Goal: Transaction & Acquisition: Purchase product/service

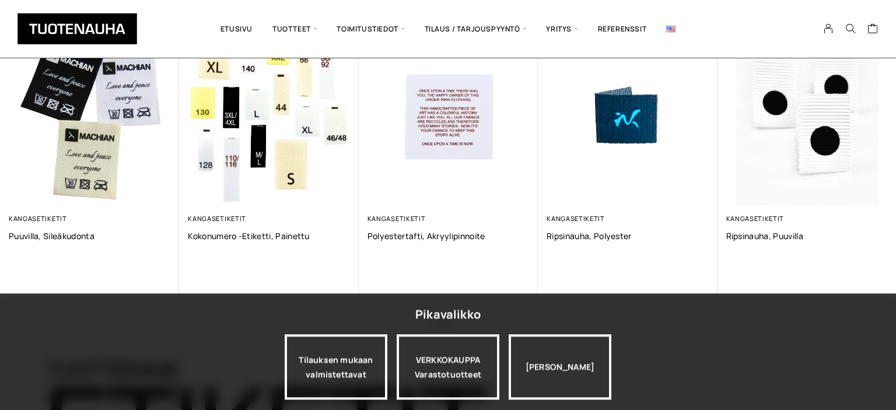
scroll to position [858, 0]
click at [876, 163] on icon "button" at bounding box center [874, 163] width 6 height 6
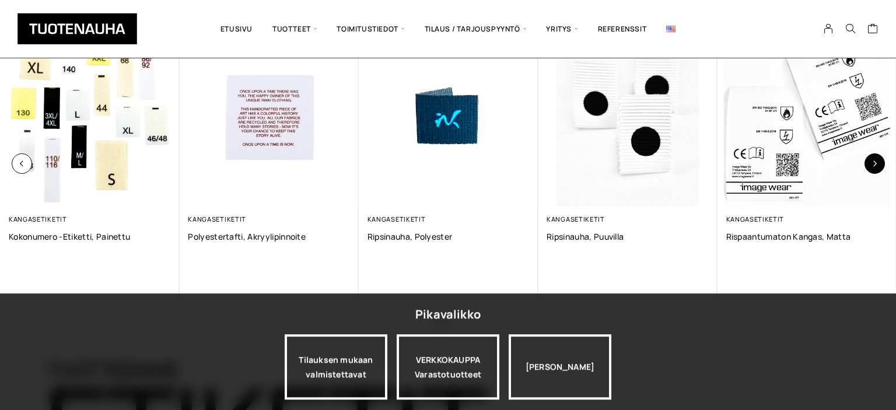
click at [876, 163] on icon "button" at bounding box center [874, 163] width 6 height 6
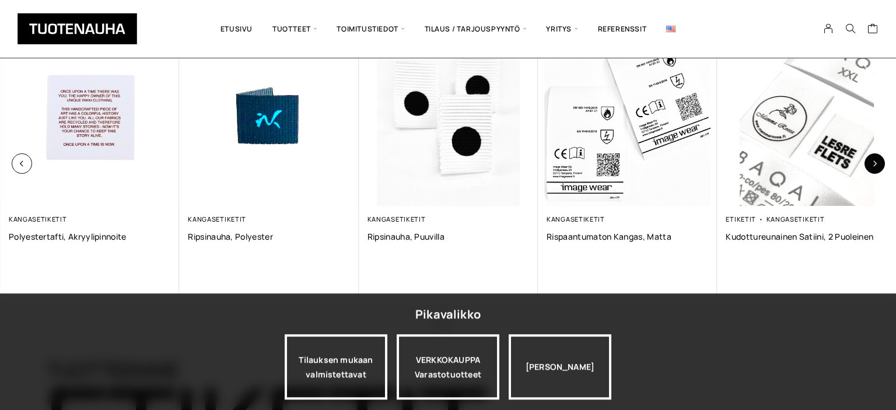
click at [876, 163] on icon "button" at bounding box center [874, 163] width 6 height 6
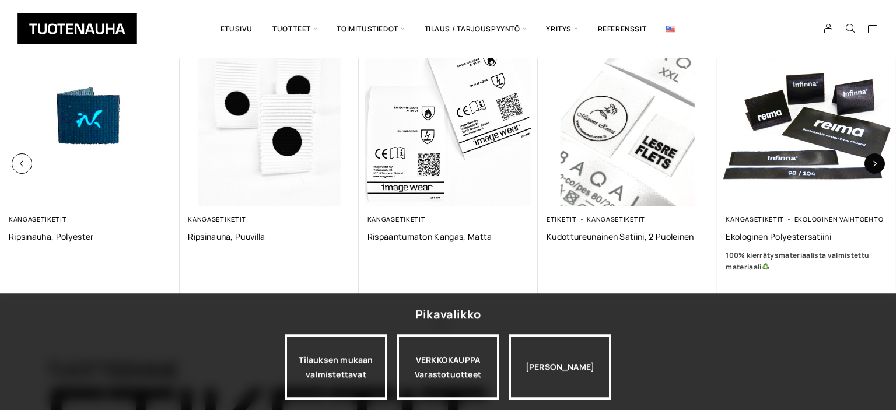
click at [876, 163] on icon "button" at bounding box center [874, 163] width 6 height 6
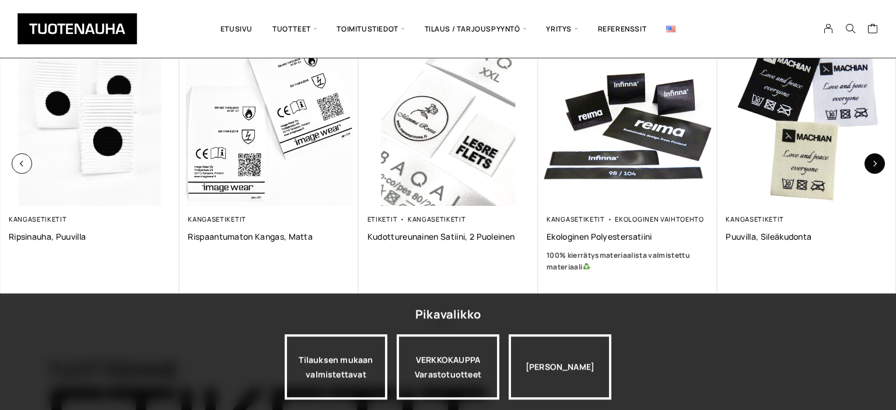
click at [876, 163] on icon "button" at bounding box center [874, 163] width 6 height 6
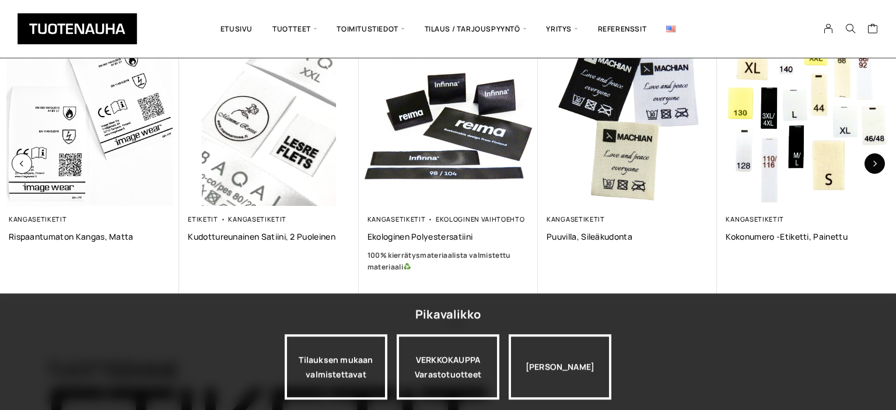
click at [876, 163] on icon "button" at bounding box center [874, 163] width 6 height 6
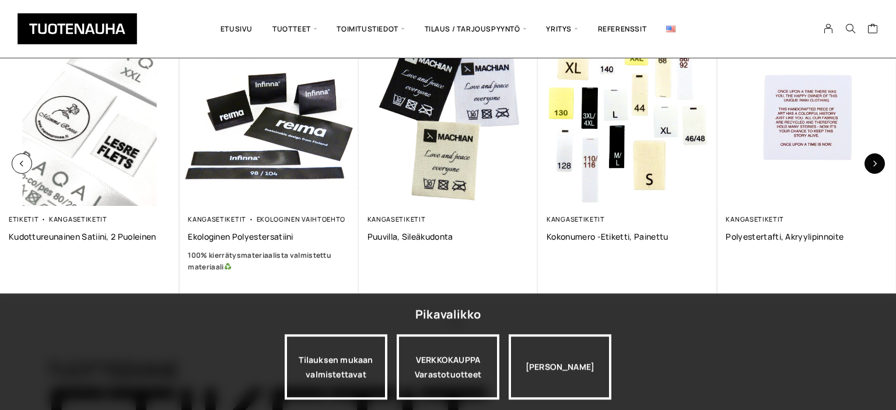
click at [876, 163] on icon "button" at bounding box center [874, 163] width 6 height 6
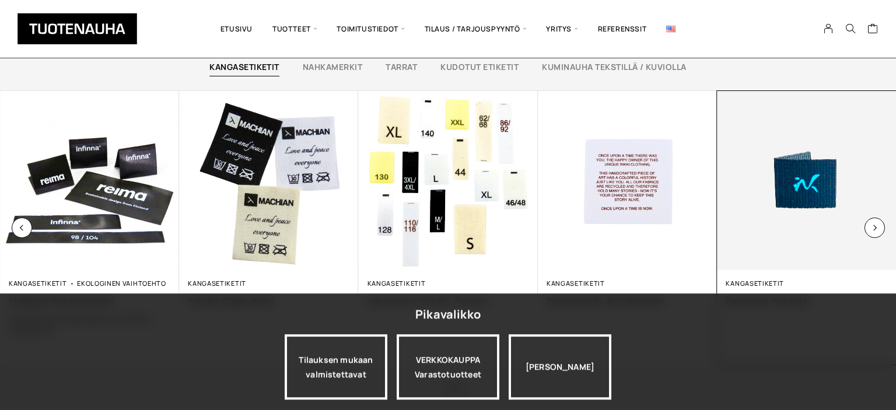
scroll to position [794, 0]
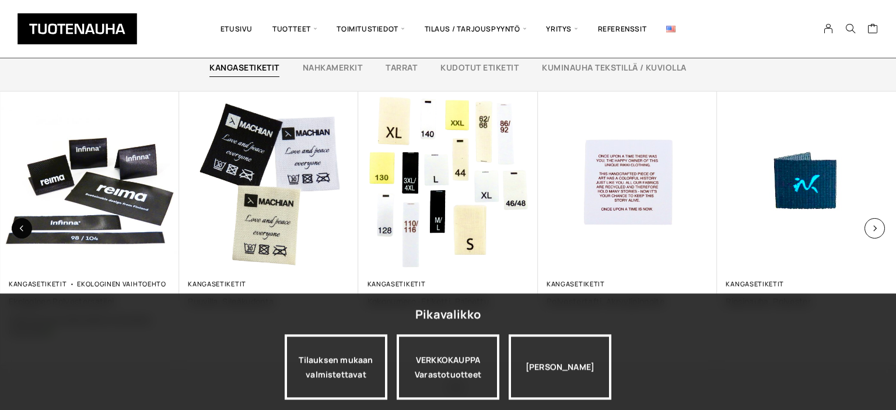
click at [17, 225] on button "button" at bounding box center [22, 228] width 20 height 20
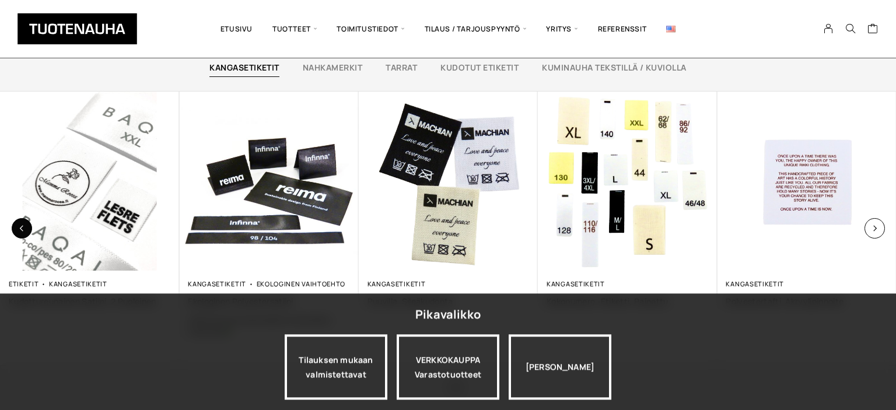
click at [17, 225] on button "button" at bounding box center [22, 228] width 20 height 20
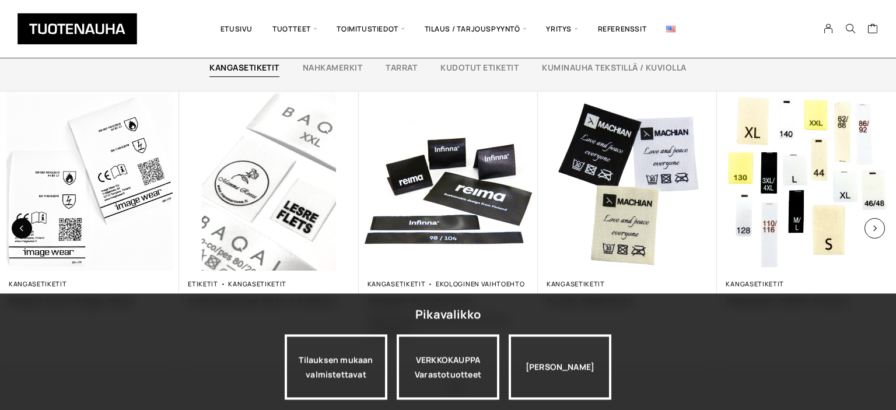
click at [17, 225] on button "button" at bounding box center [22, 228] width 20 height 20
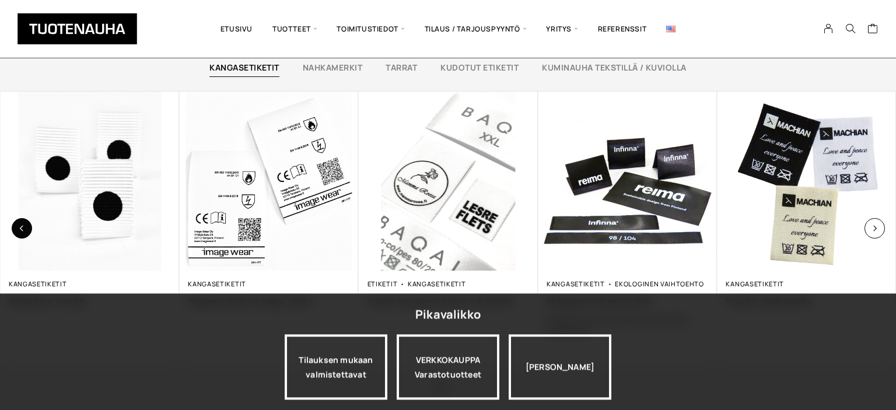
click at [17, 225] on button "button" at bounding box center [22, 228] width 20 height 20
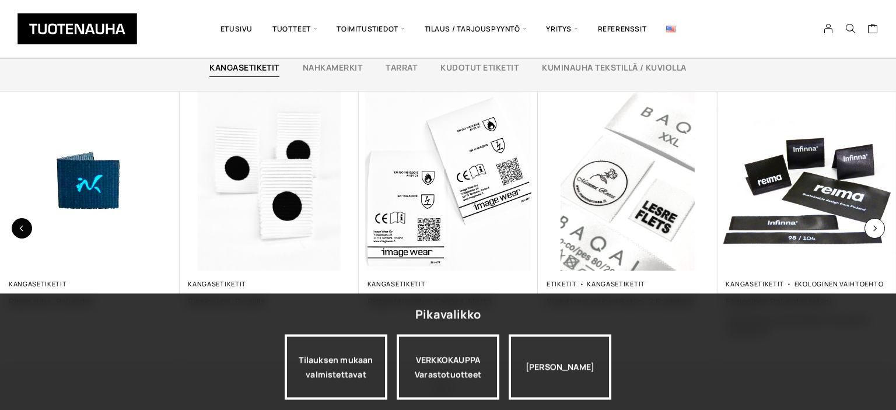
click at [17, 225] on button "button" at bounding box center [22, 228] width 20 height 20
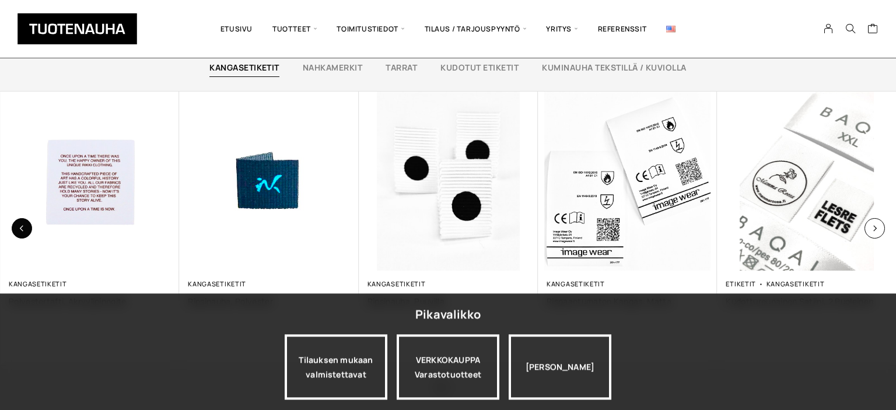
click at [17, 225] on button "button" at bounding box center [22, 228] width 20 height 20
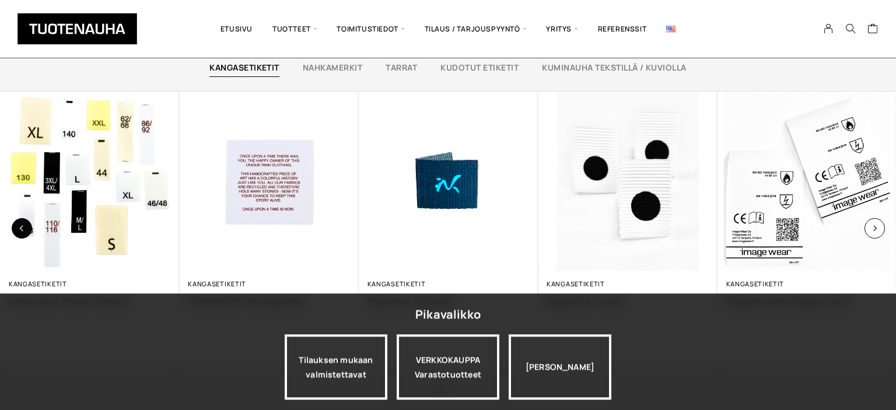
click at [17, 225] on button "button" at bounding box center [22, 228] width 20 height 20
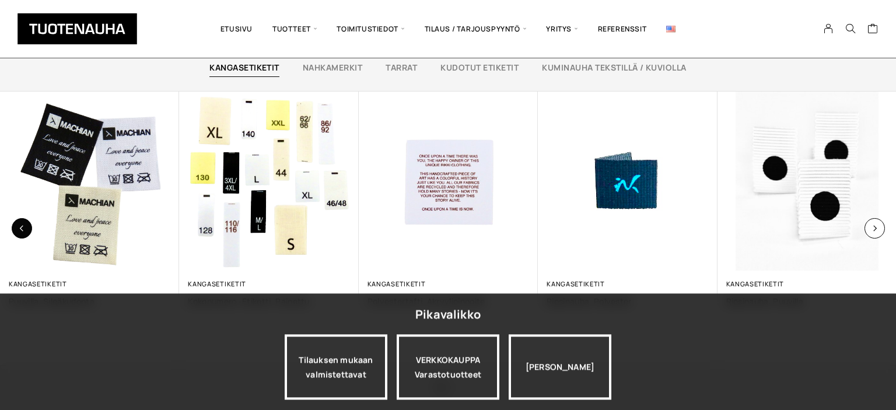
click at [17, 225] on button "button" at bounding box center [22, 228] width 20 height 20
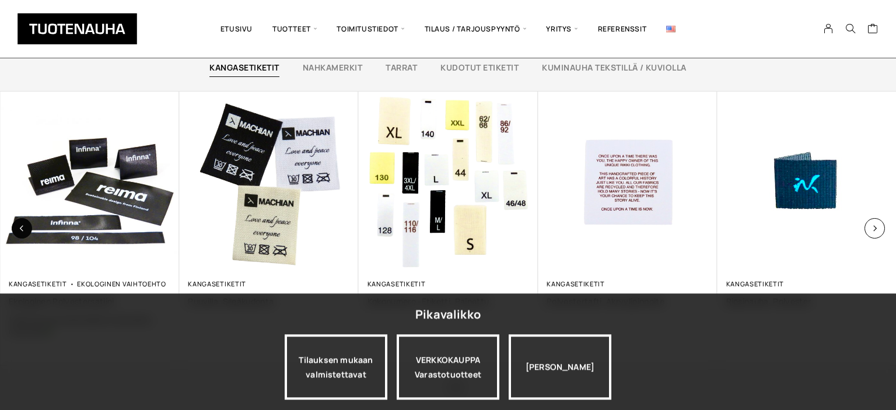
click at [31, 229] on button "button" at bounding box center [22, 228] width 20 height 20
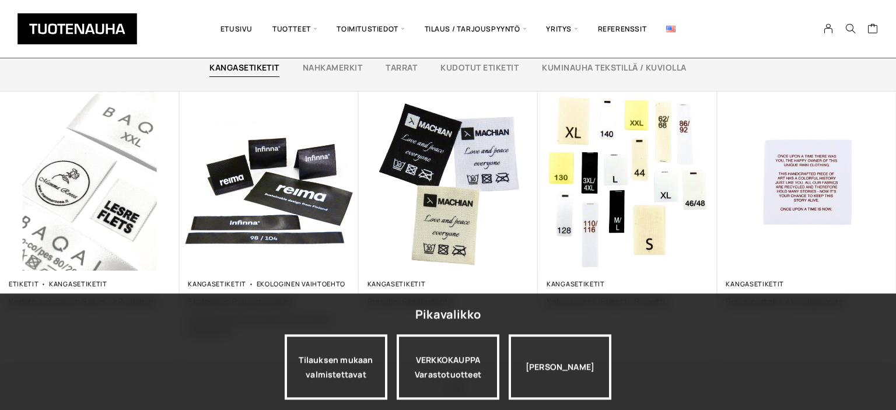
click at [739, 20] on div "Ostoskori on tyhjä." at bounding box center [788, 29] width 191 height 40
click at [16, 227] on button "button" at bounding box center [22, 228] width 20 height 20
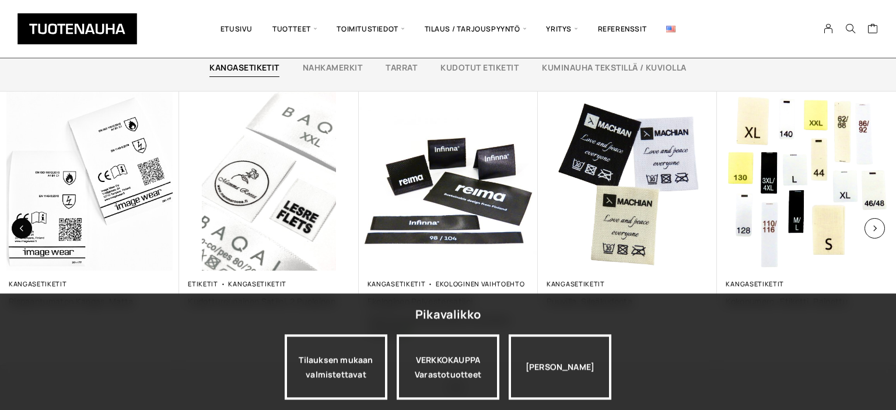
click at [16, 227] on button "button" at bounding box center [22, 228] width 20 height 20
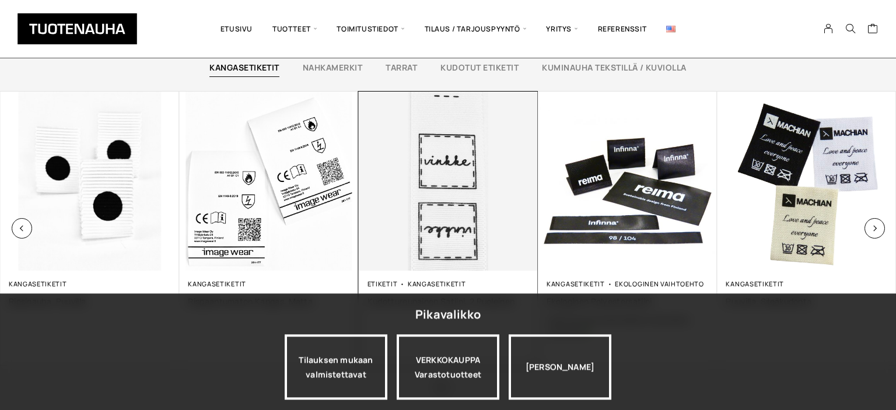
click at [446, 205] on img at bounding box center [448, 181] width 188 height 188
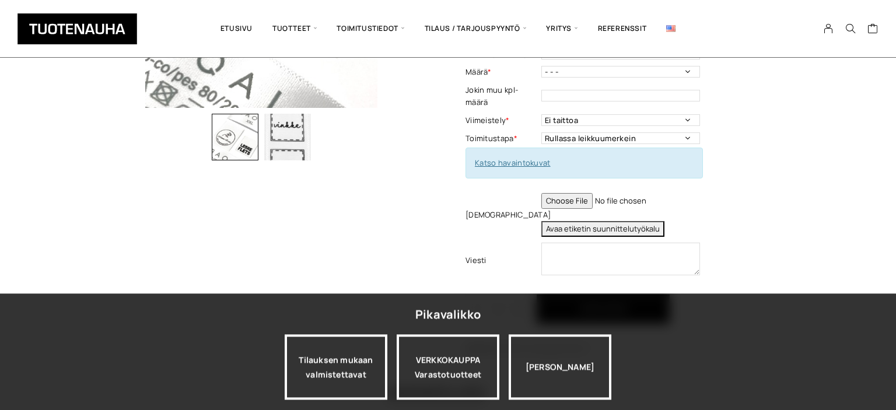
scroll to position [388, 0]
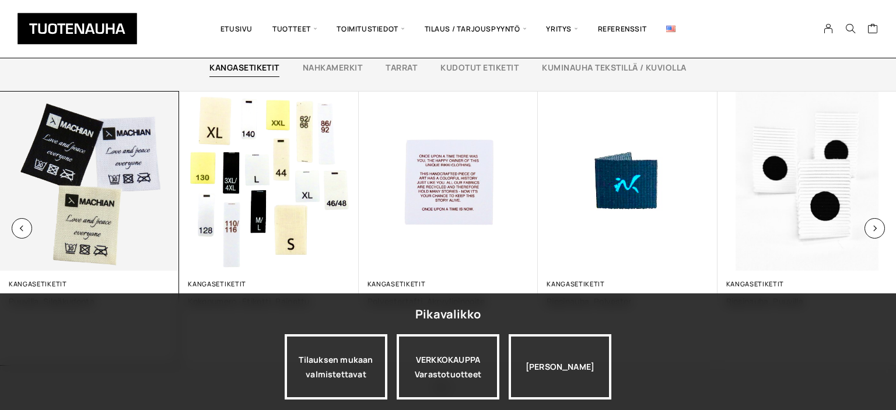
scroll to position [794, 0]
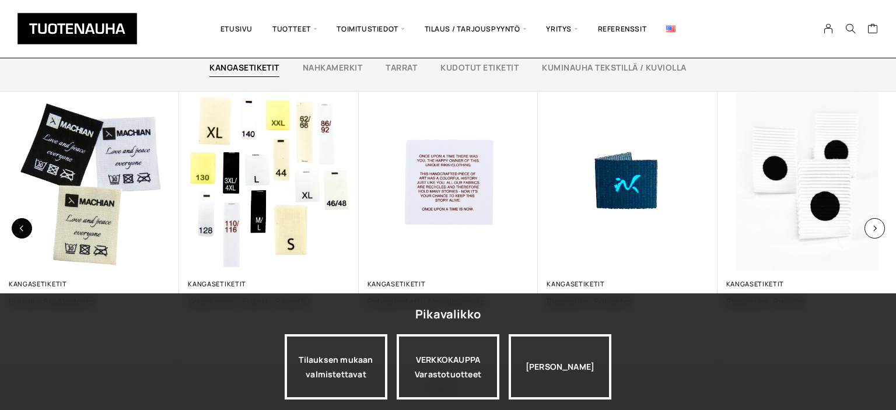
click at [18, 229] on button "button" at bounding box center [22, 228] width 20 height 20
